Goal: Information Seeking & Learning: Check status

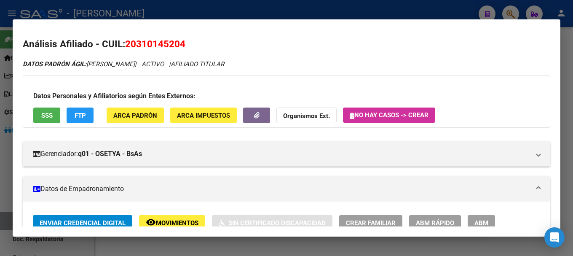
click at [390, 16] on div at bounding box center [286, 128] width 573 height 256
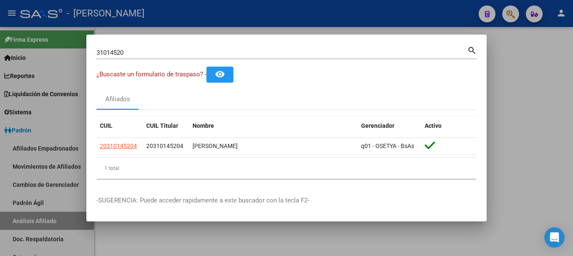
click at [230, 51] on input "31014520" at bounding box center [281, 53] width 371 height 8
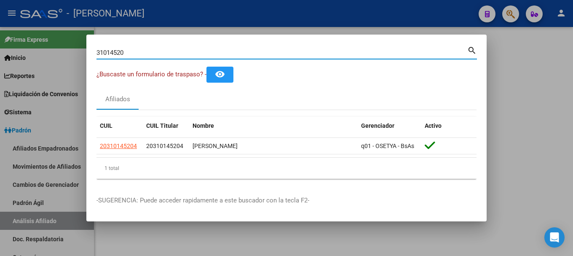
click at [230, 51] on input "31014520" at bounding box center [281, 53] width 371 height 8
type input "94677706"
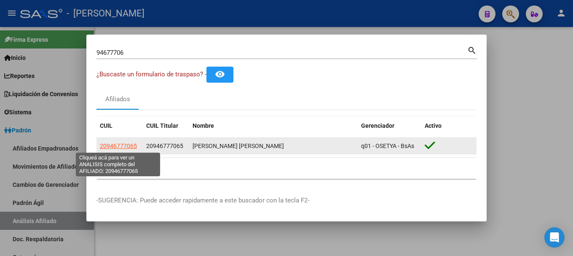
click at [124, 144] on span "20946777065" at bounding box center [118, 145] width 37 height 7
type textarea "20946777065"
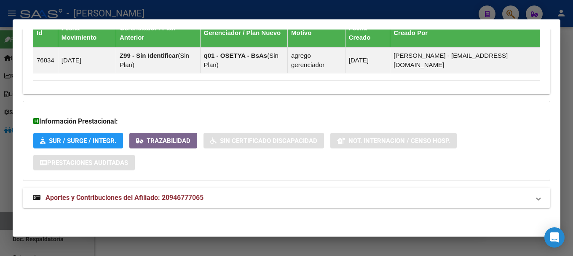
click at [245, 189] on mat-expansion-panel-header "Aportes y Contribuciones del Afiliado: 20946777065" at bounding box center [286, 197] width 527 height 20
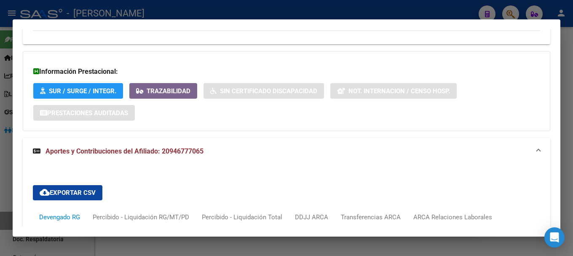
scroll to position [747, 0]
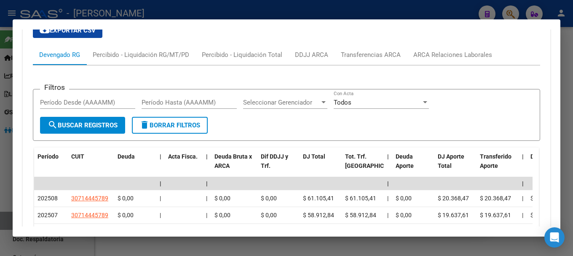
click at [441, 68] on div "Filtros Período Desde (AAAAMM) Período Hasta (AAAAMM) Seleccionar Gerenciador S…" at bounding box center [286, 168] width 507 height 206
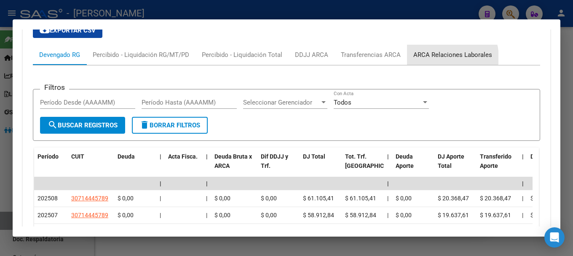
click at [443, 57] on div "ARCA Relaciones Laborales" at bounding box center [452, 54] width 79 height 9
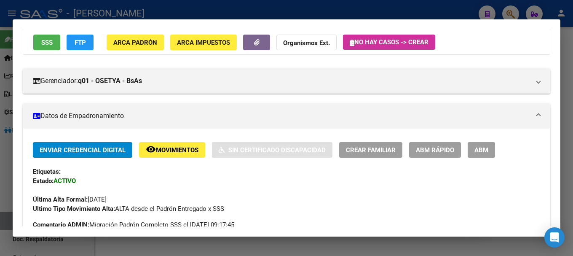
scroll to position [0, 0]
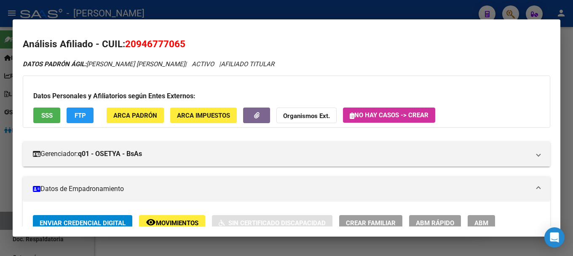
click at [154, 44] on span "20946777065" at bounding box center [155, 43] width 60 height 11
click at [144, 45] on span "20946777065" at bounding box center [155, 43] width 60 height 11
copy span "20946777065"
